Goal: Find specific page/section: Find specific page/section

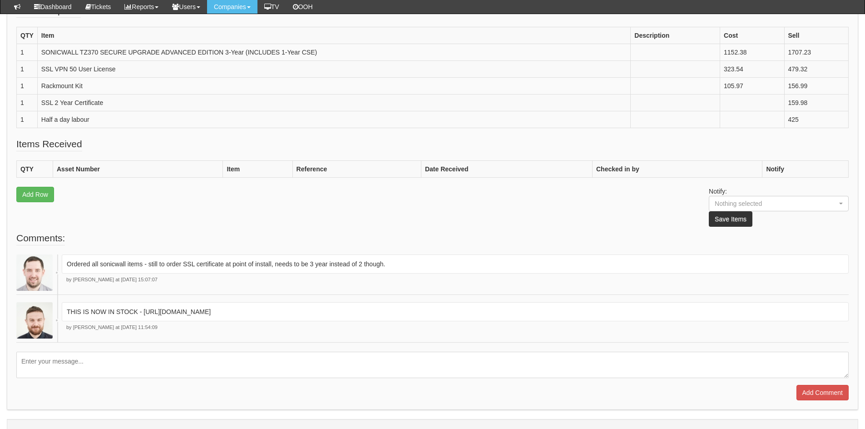
scroll to position [297, 0]
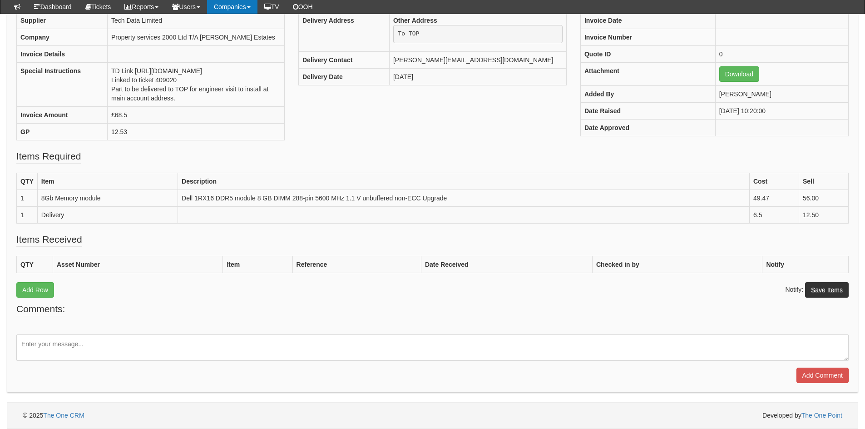
scroll to position [171, 0]
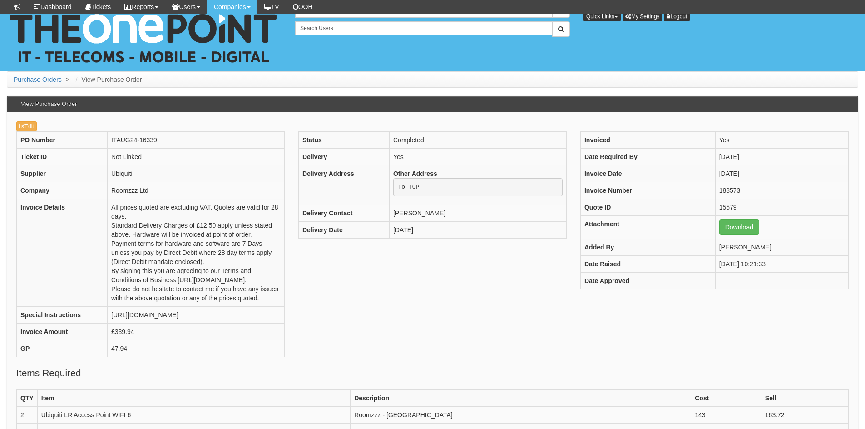
scroll to position [232, 0]
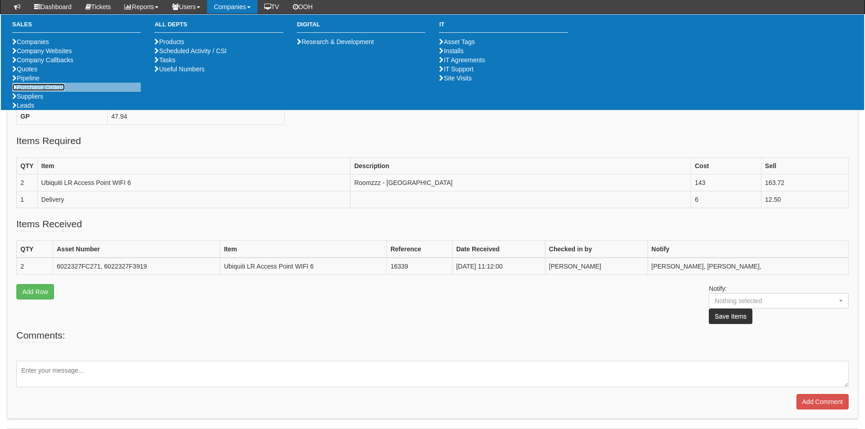
click at [65, 91] on link "Purchase Orders" at bounding box center [38, 87] width 53 height 7
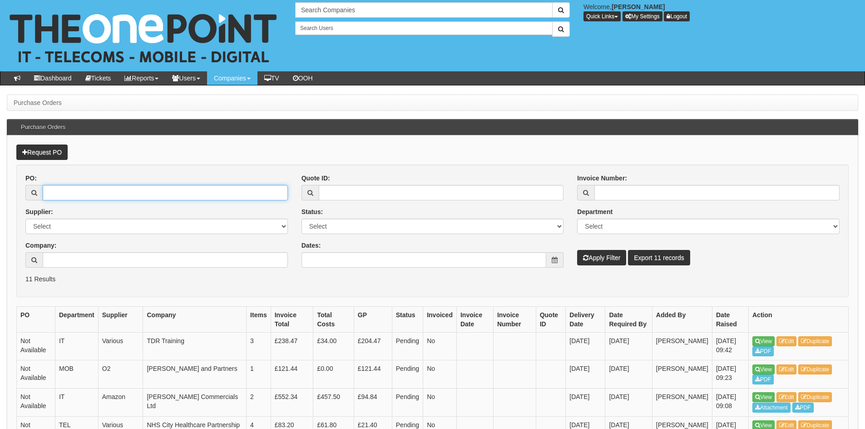
click at [84, 195] on input "PO:" at bounding box center [165, 192] width 245 height 15
click at [87, 260] on input "Company:" at bounding box center [165, 259] width 245 height 15
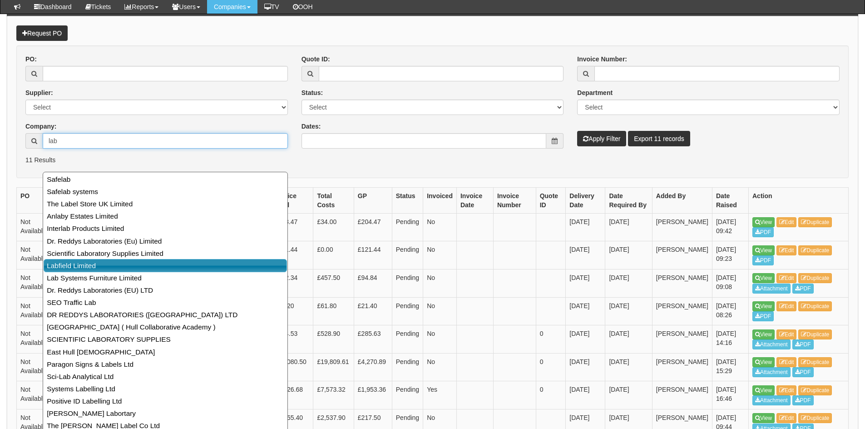
scroll to position [101, 0]
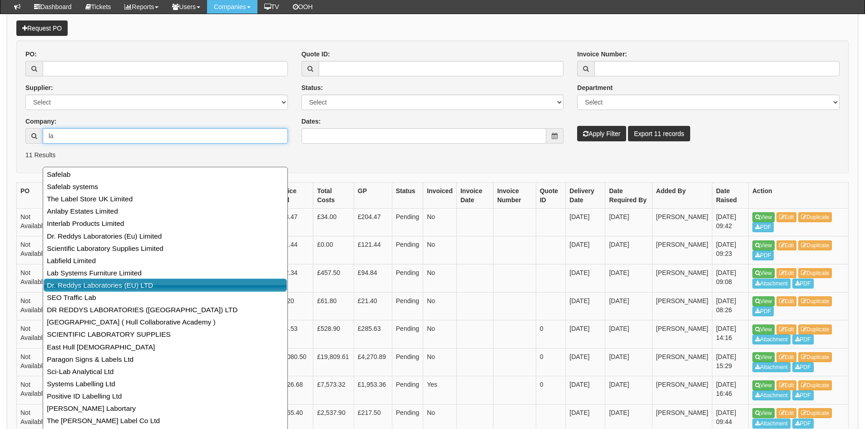
type input "l"
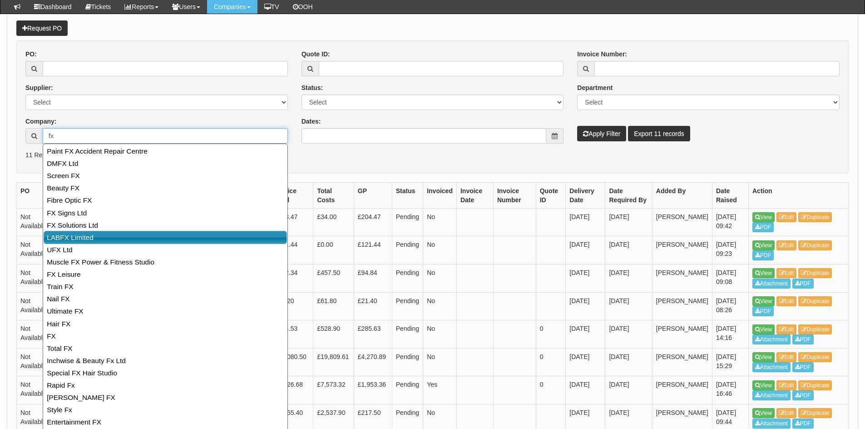
click at [117, 238] on link "LABFX Limited" at bounding box center [165, 237] width 243 height 13
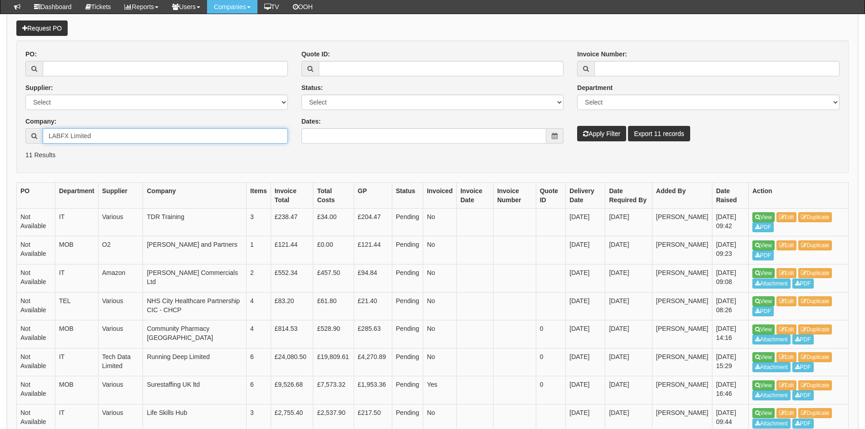
type input "LABFX Limited"
click at [593, 142] on div "PO: Supplier: Select 123 REG.co.uk 1Password 3 4Gon AA Jones Electric Ltd Abzor…" at bounding box center [433, 99] width 828 height 101
click at [593, 138] on button "Apply Filter" at bounding box center [601, 133] width 49 height 15
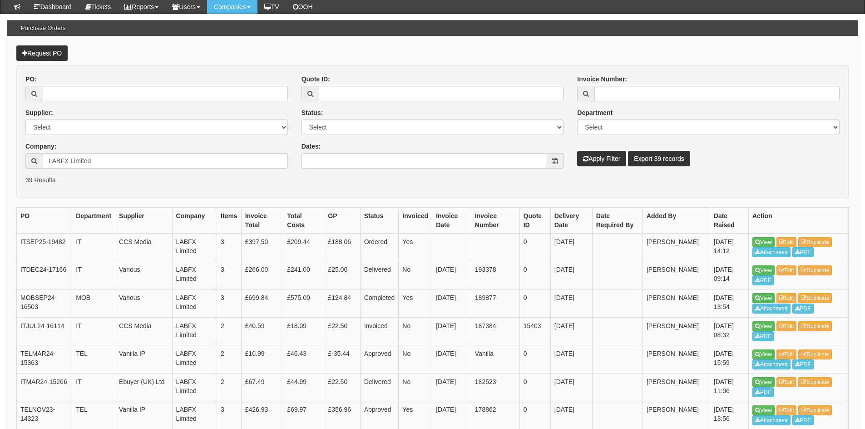
scroll to position [75, 0]
click at [762, 238] on link "View" at bounding box center [763, 242] width 22 height 10
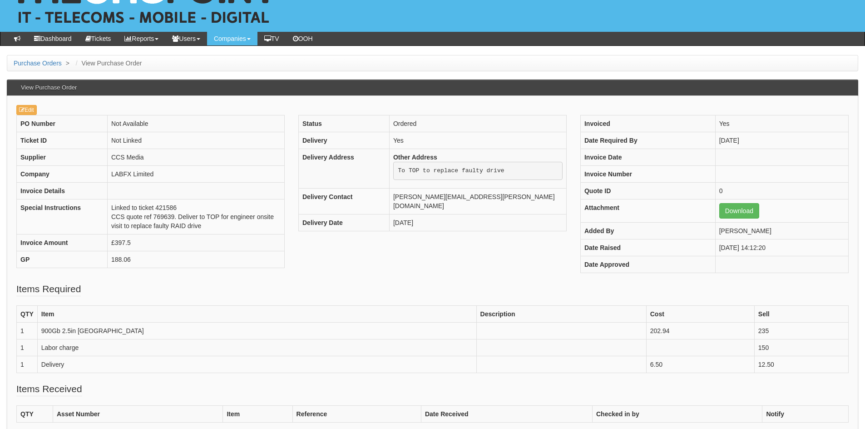
scroll to position [22, 0]
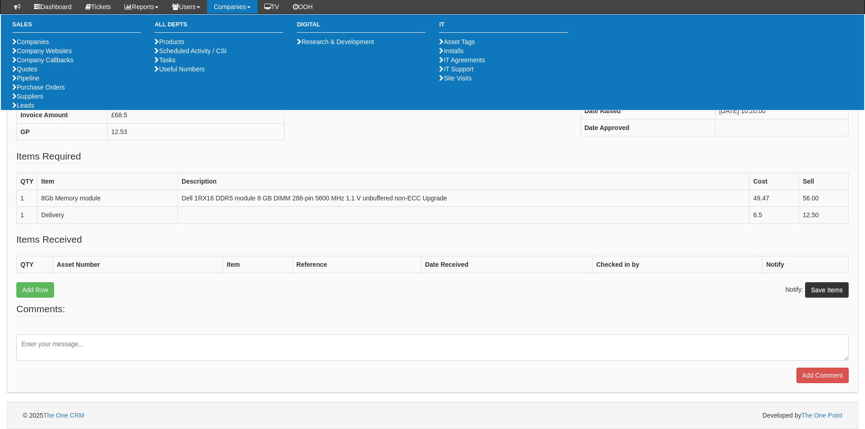
scroll to position [171, 0]
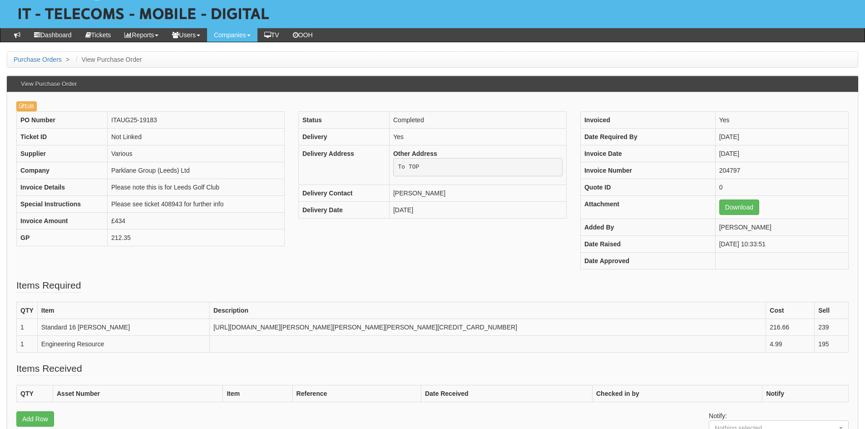
scroll to position [22, 0]
